Goal: Find specific page/section: Find specific page/section

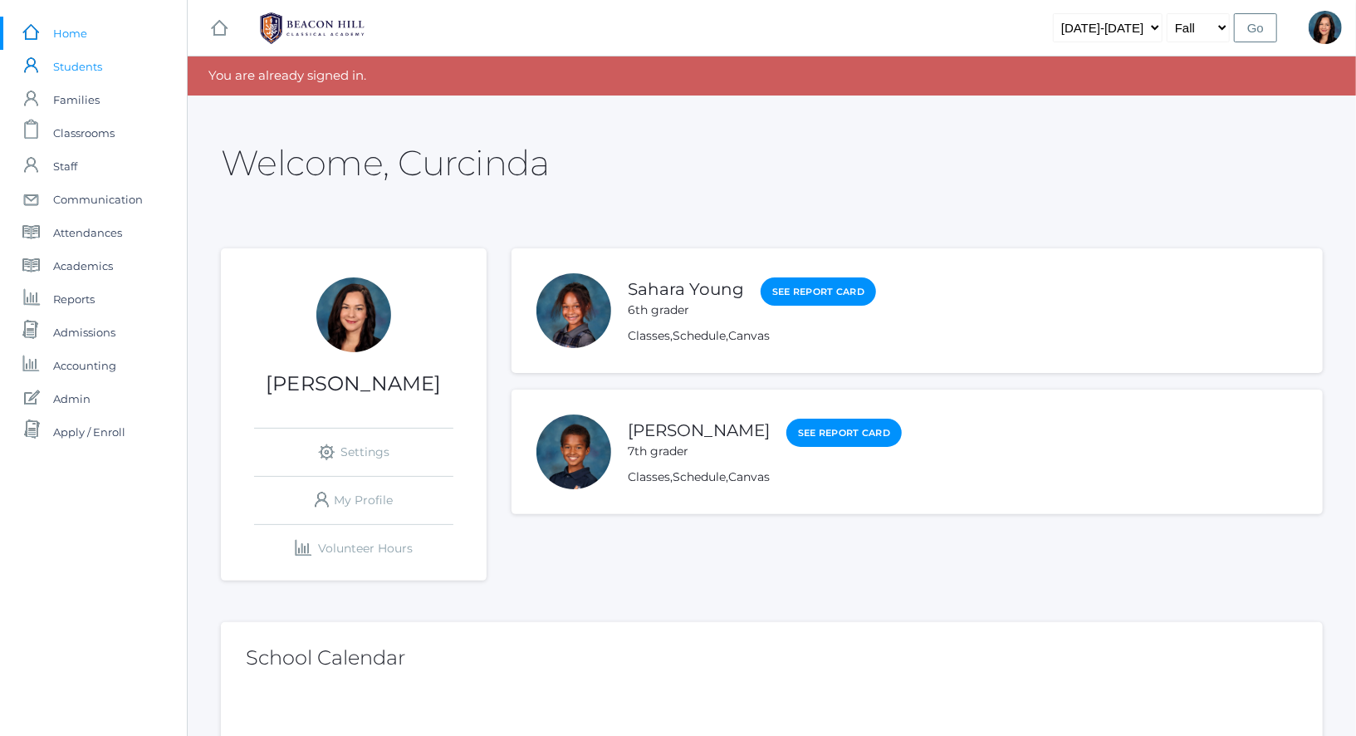
click at [88, 71] on span "Students" at bounding box center [77, 66] width 49 height 33
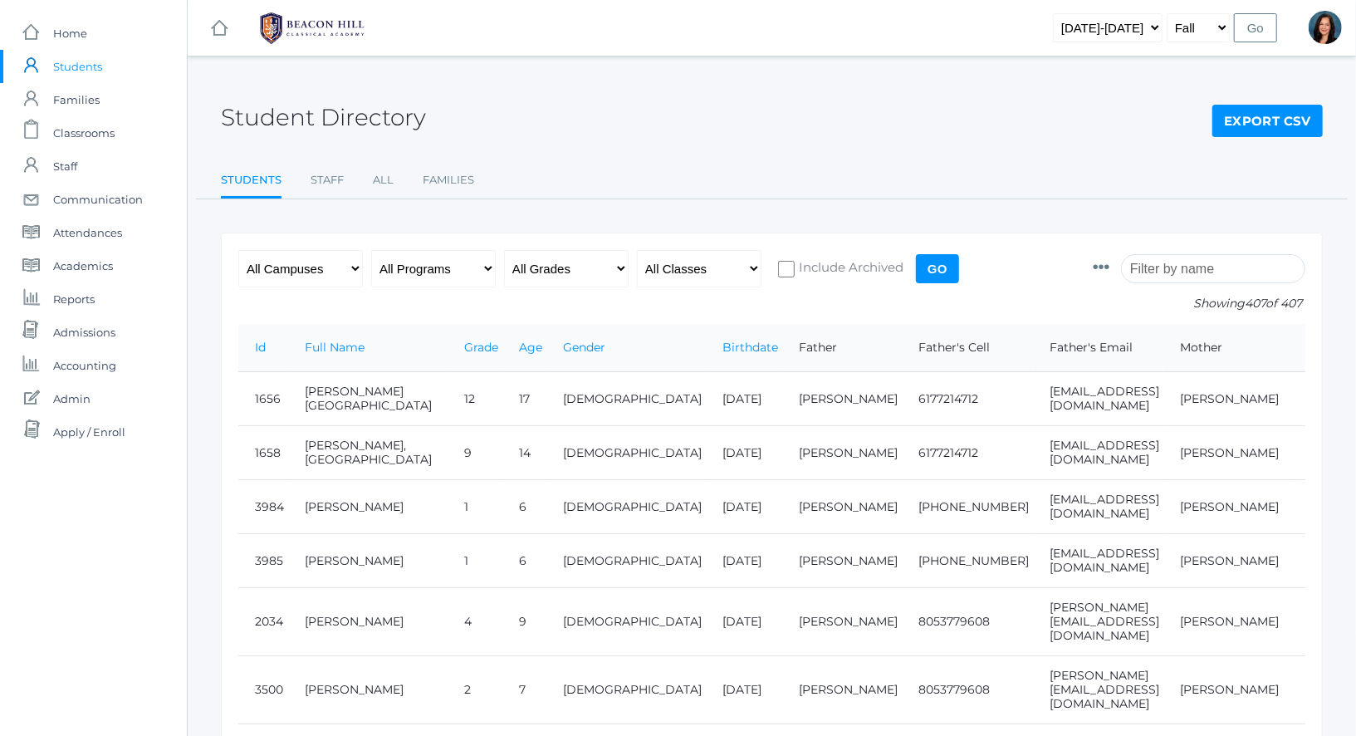
click at [1193, 267] on input "search" at bounding box center [1213, 268] width 184 height 29
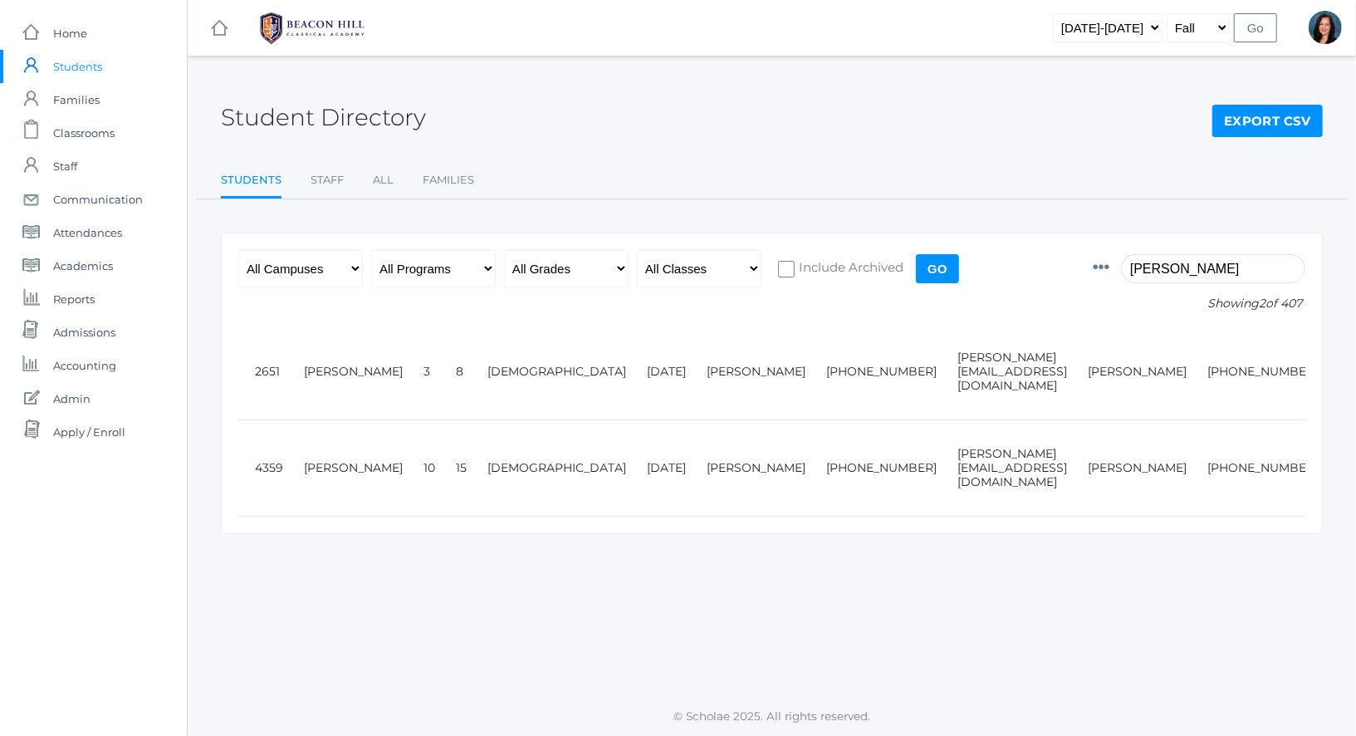
type input "[PERSON_NAME]"
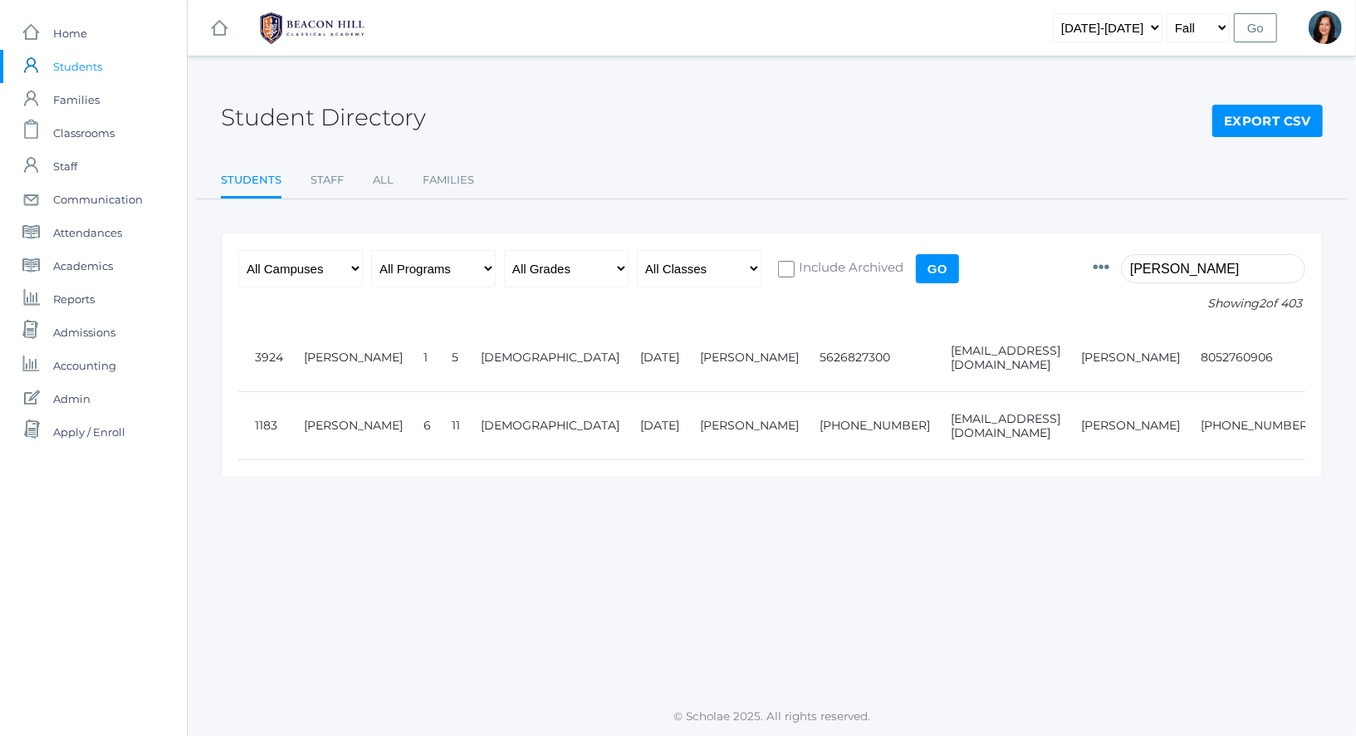
drag, startPoint x: 1204, startPoint y: 274, endPoint x: 977, endPoint y: 253, distance: 228.5
click at [983, 253] on form "Photo Id Full Name Preferred Name First Name Middle Name Last Name Grade Age Ge…" at bounding box center [771, 287] width 1067 height 74
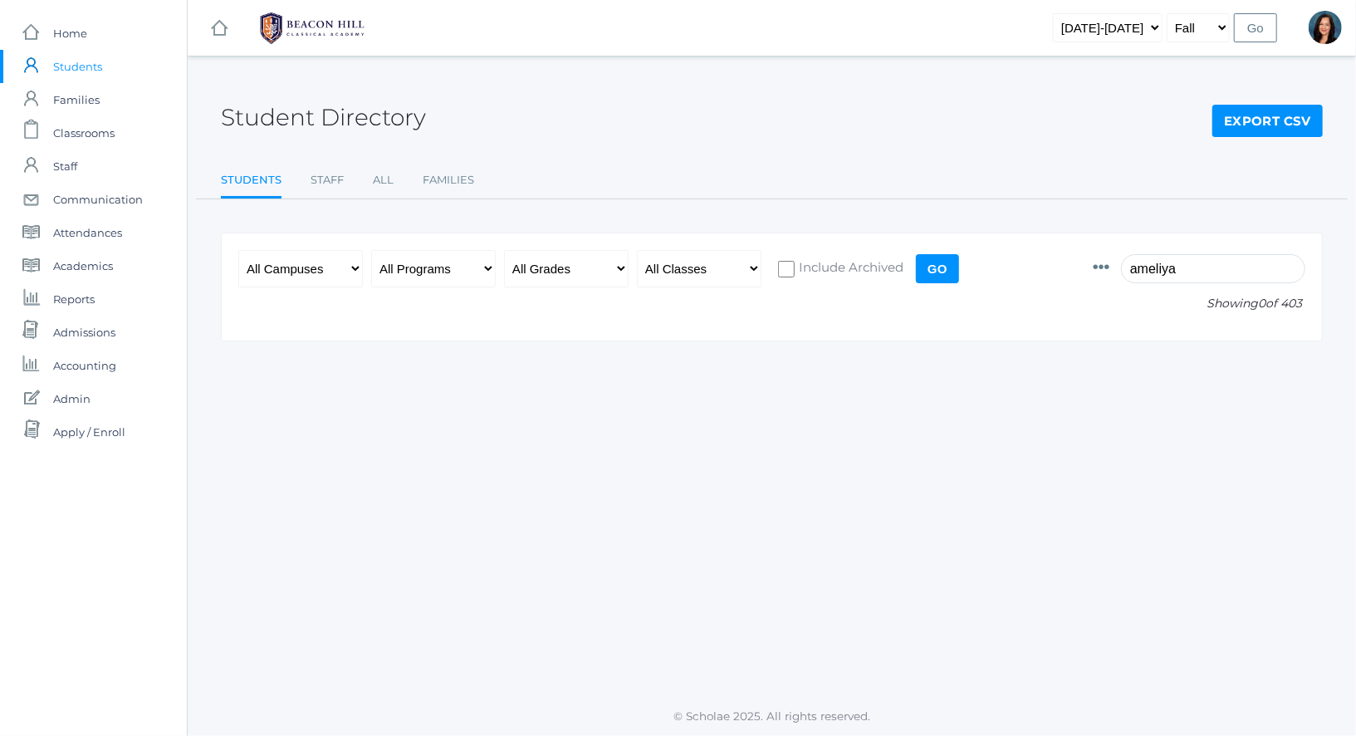
drag, startPoint x: 1227, startPoint y: 265, endPoint x: 932, endPoint y: 252, distance: 295.9
click at [932, 252] on form "Photo Id Full Name Preferred Name First Name Middle Name Last Name Grade Age Ge…" at bounding box center [771, 287] width 1067 height 74
type input "lehr"
click at [714, 358] on div "Student Directory Export CSV Students Staff All Families Students Staff All Fam…" at bounding box center [772, 376] width 1168 height 599
click at [92, 338] on span "Admissions" at bounding box center [84, 332] width 62 height 33
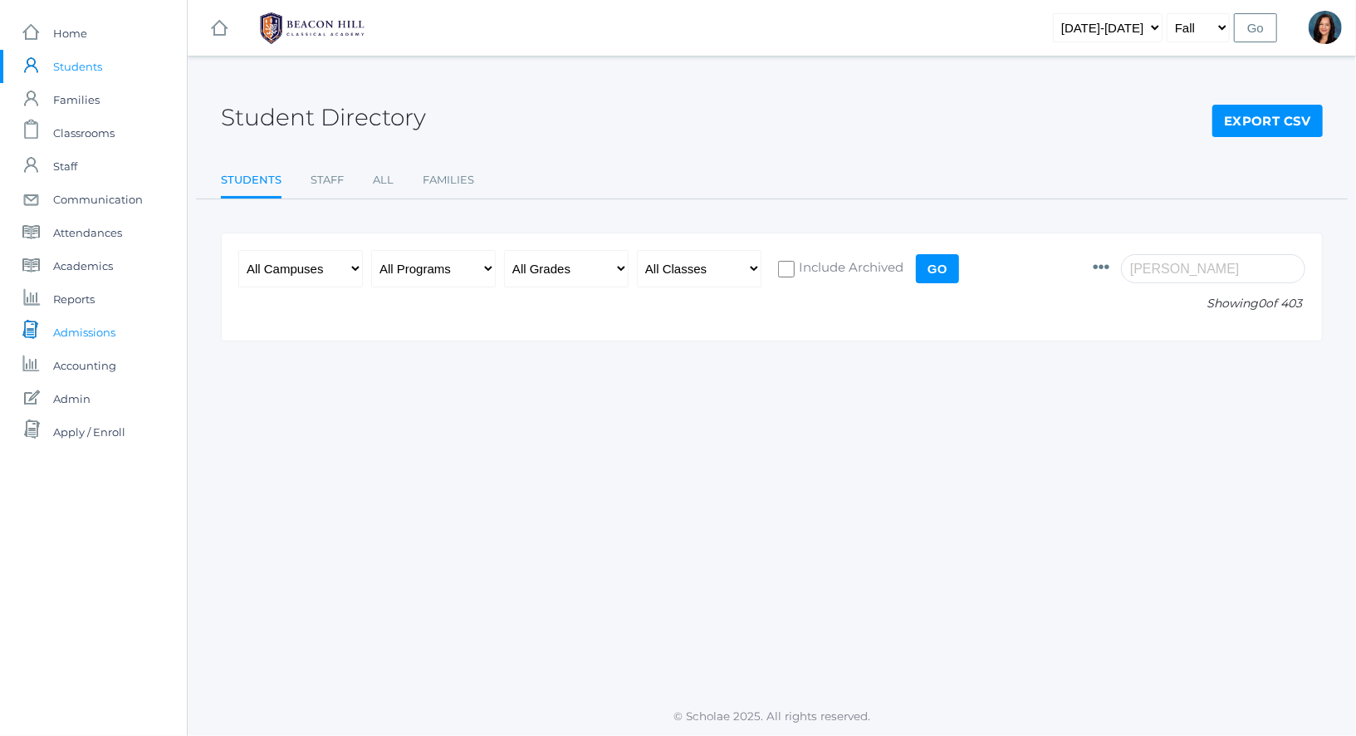
click at [92, 333] on span "Admissions" at bounding box center [84, 332] width 62 height 33
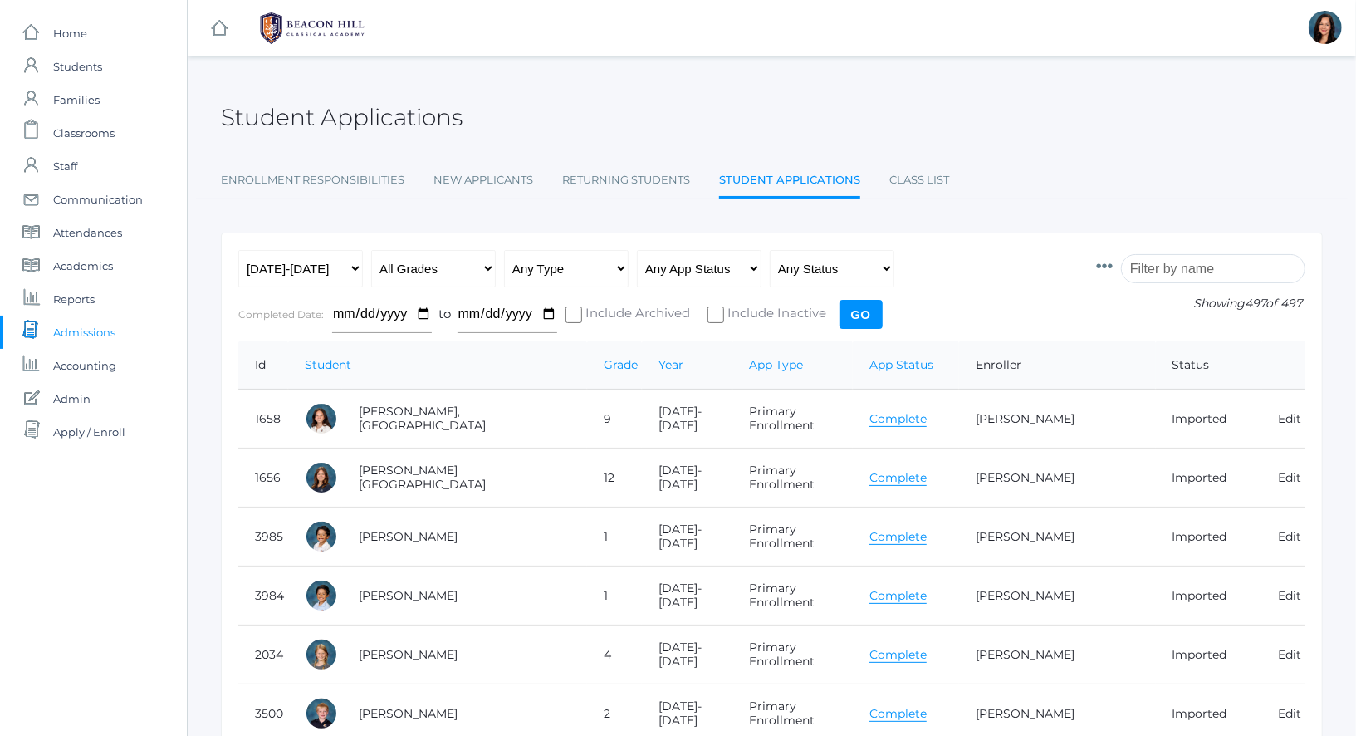
click at [1183, 257] on input "search" at bounding box center [1213, 268] width 184 height 29
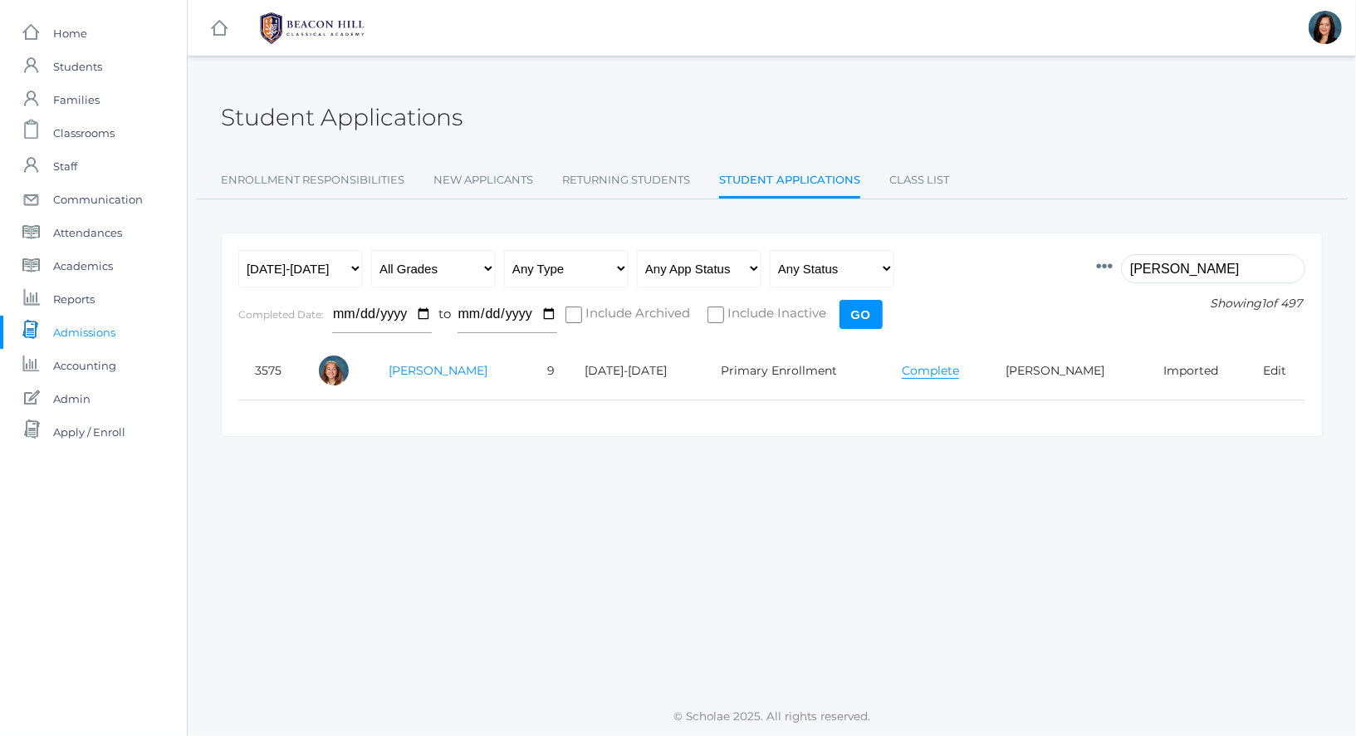
type input "lehr"
click at [424, 365] on link "[PERSON_NAME]" at bounding box center [438, 370] width 99 height 15
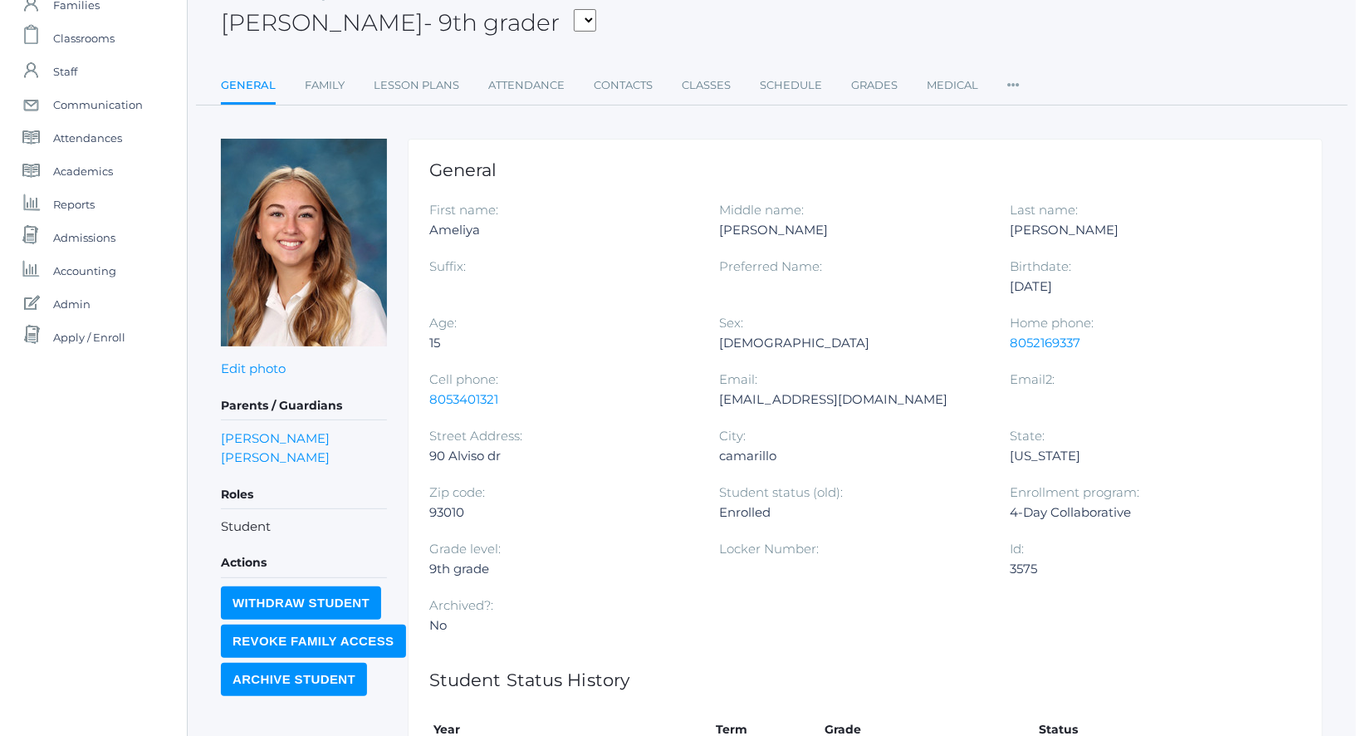
scroll to position [140, 0]
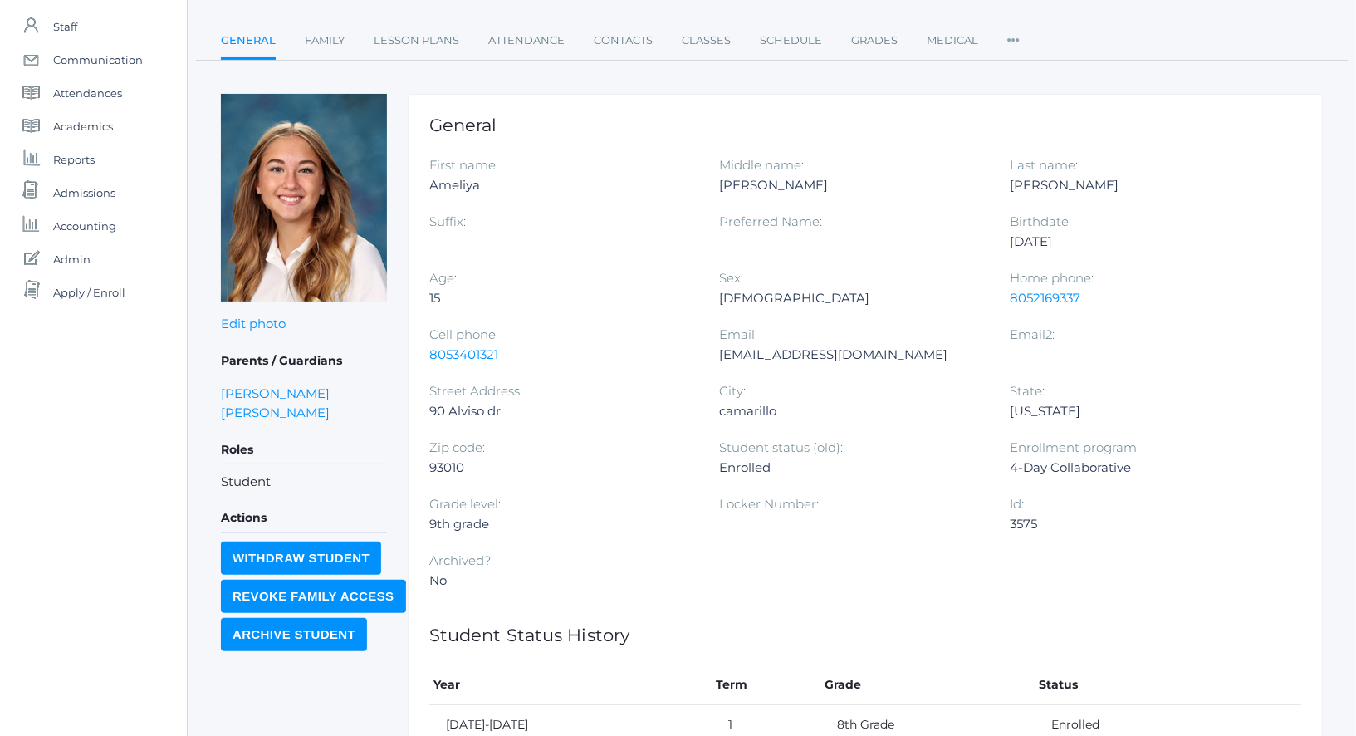
drag, startPoint x: 1072, startPoint y: 241, endPoint x: 1012, endPoint y: 245, distance: 59.9
click at [1012, 245] on div "[DATE]" at bounding box center [1143, 242] width 266 height 20
copy div "[DATE]"
drag, startPoint x: 503, startPoint y: 352, endPoint x: 415, endPoint y: 353, distance: 88.0
click at [415, 353] on div "General First name: Ameliya Middle name: Jennifer-Grace Last name: Lehr Suffix:…" at bounding box center [865, 516] width 915 height 845
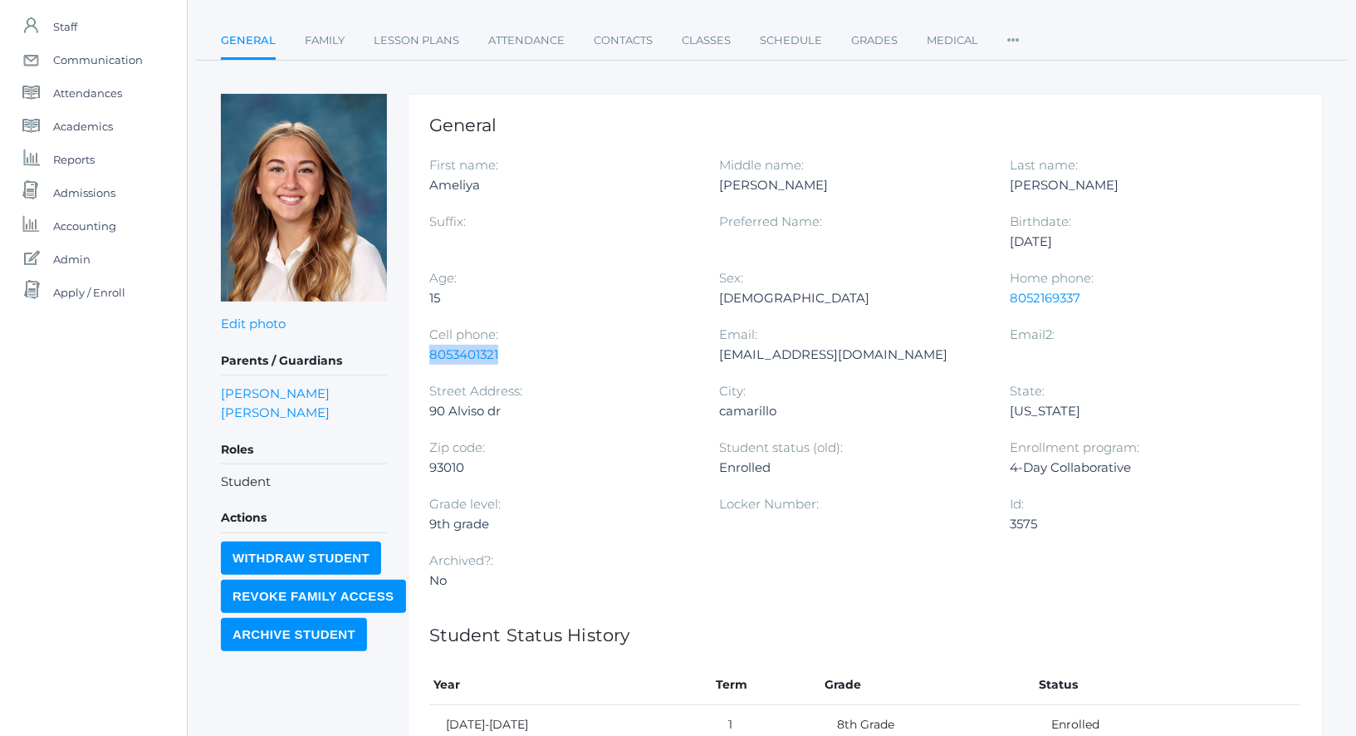
copy link "8053401321"
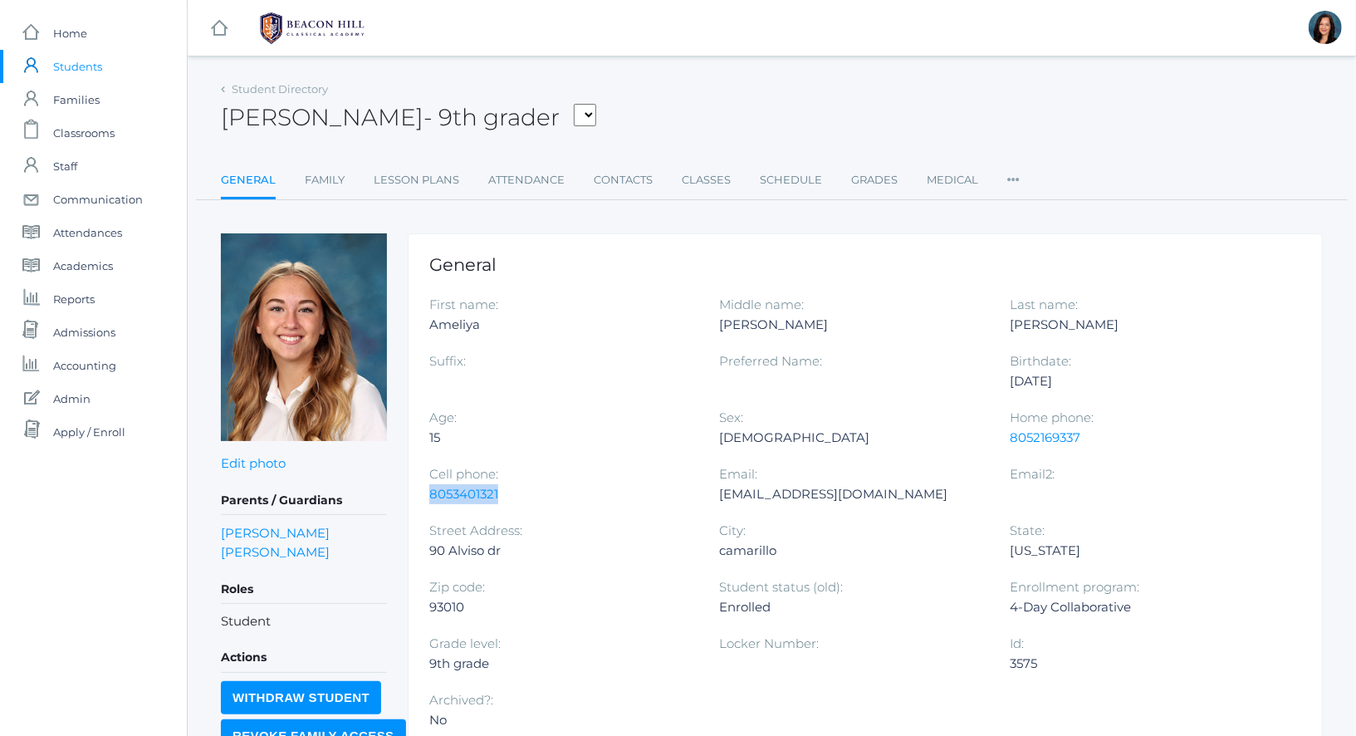
scroll to position [10, 0]
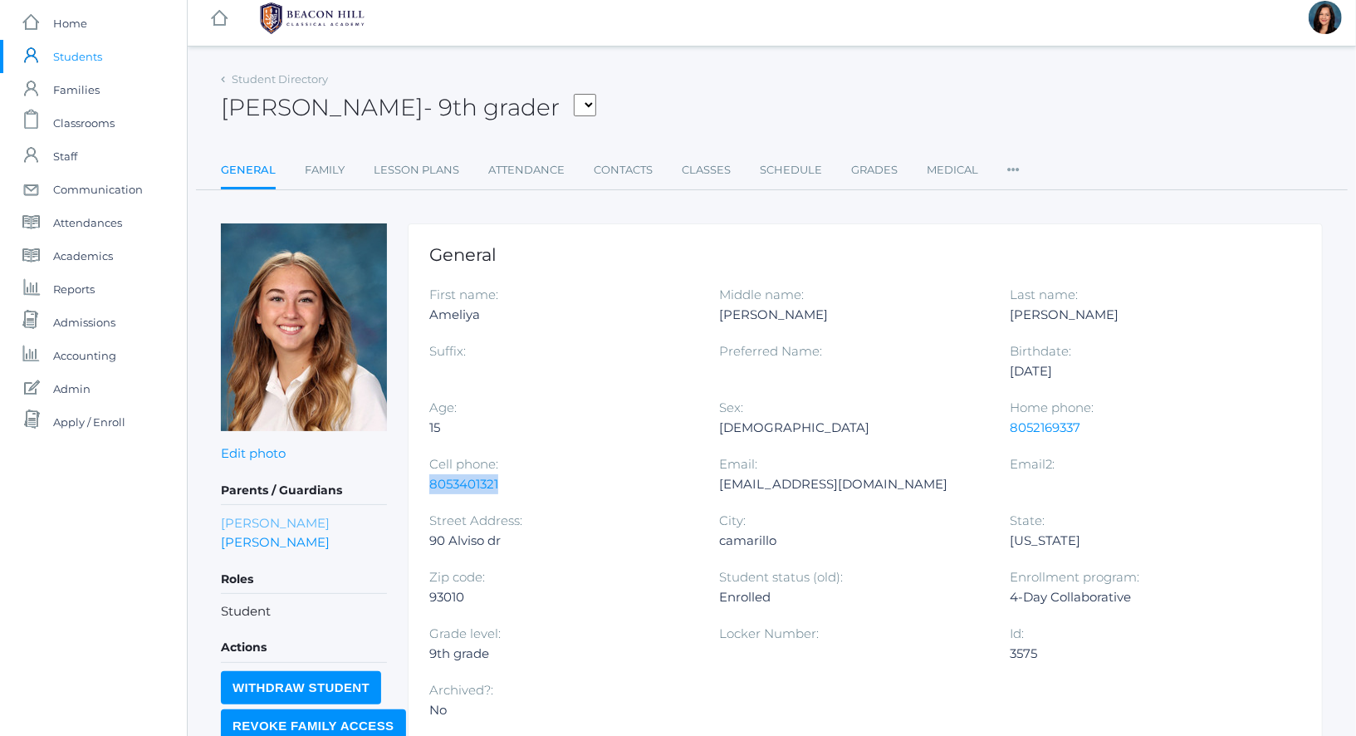
click at [242, 517] on link "[PERSON_NAME]" at bounding box center [275, 523] width 109 height 16
